Goal: Navigation & Orientation: Find specific page/section

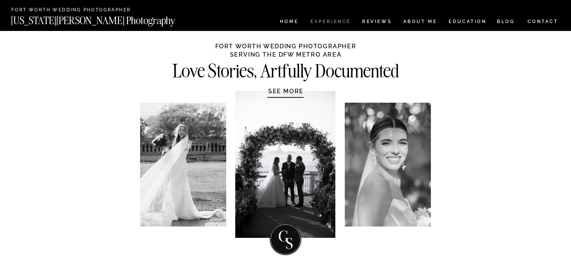
click at [332, 20] on nav "Experience" at bounding box center [331, 22] width 40 height 6
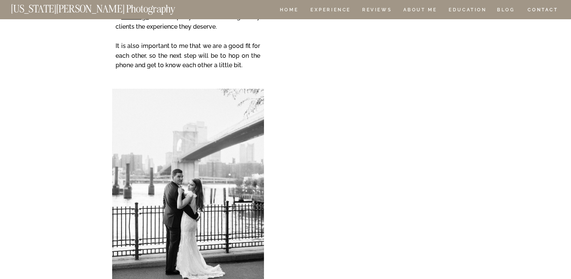
scroll to position [6606, 0]
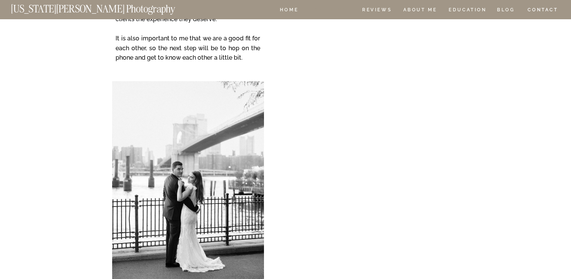
click at [330, 12] on nav "Experience" at bounding box center [331, 11] width 40 height 6
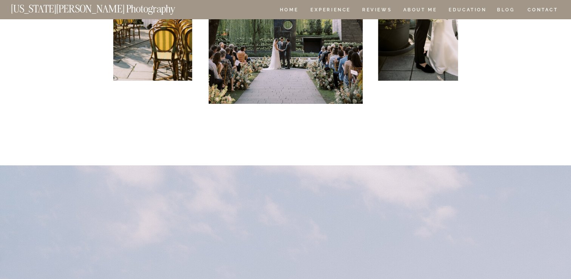
scroll to position [1649, 0]
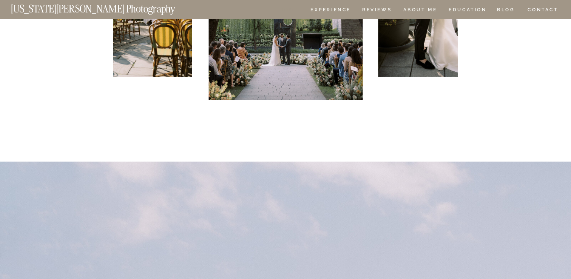
click at [285, 10] on nav "HOME" at bounding box center [289, 11] width 22 height 6
